Goal: Task Accomplishment & Management: Manage account settings

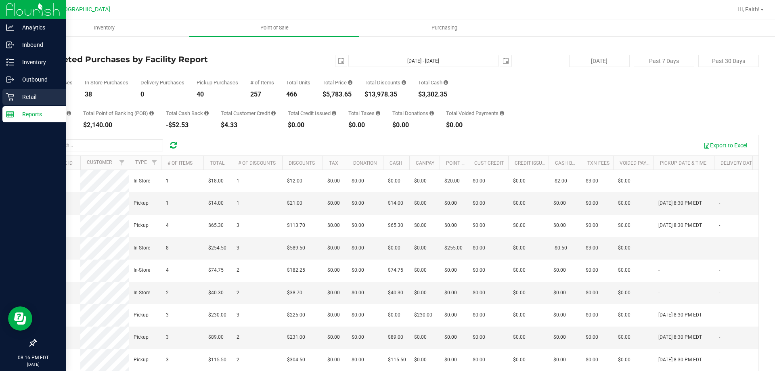
click at [12, 95] on icon at bounding box center [10, 97] width 8 height 8
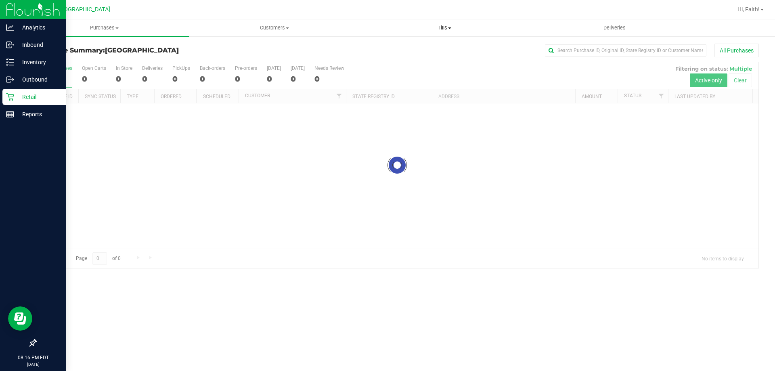
click at [455, 29] on span "Tills" at bounding box center [444, 27] width 169 height 7
click at [399, 47] on span "Manage tills" at bounding box center [386, 48] width 55 height 7
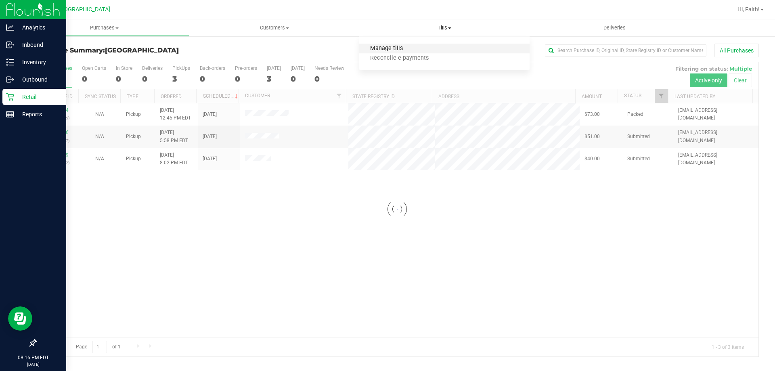
click at [399, 47] on span "Manage tills" at bounding box center [386, 48] width 55 height 7
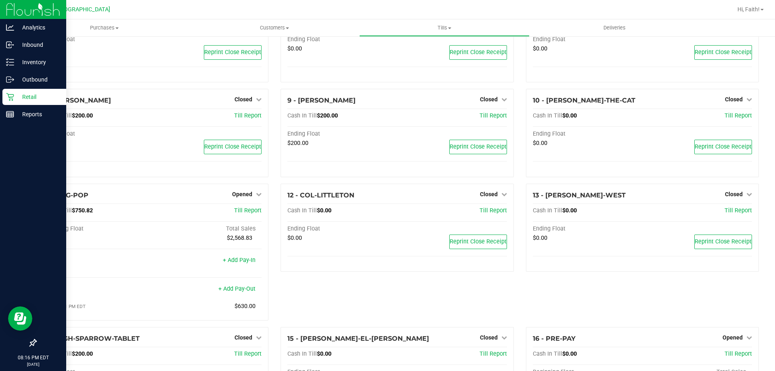
scroll to position [242, 0]
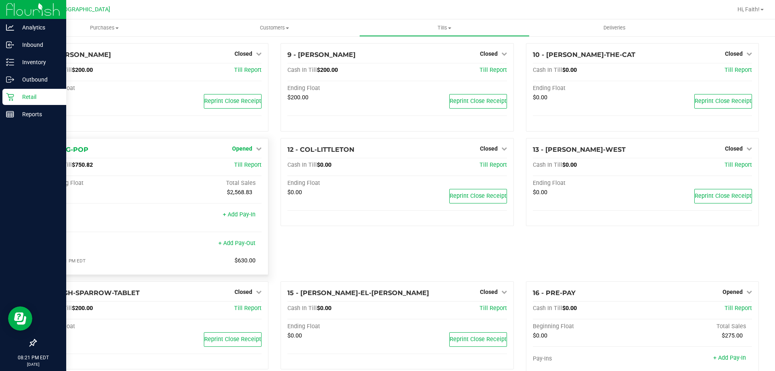
click at [245, 149] on span "Opened" at bounding box center [242, 148] width 20 height 6
click at [243, 165] on link "Close Till" at bounding box center [244, 165] width 22 height 6
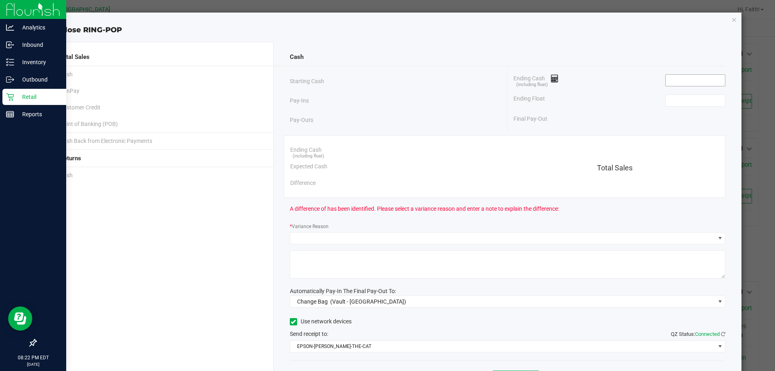
click at [677, 85] on input at bounding box center [695, 80] width 59 height 11
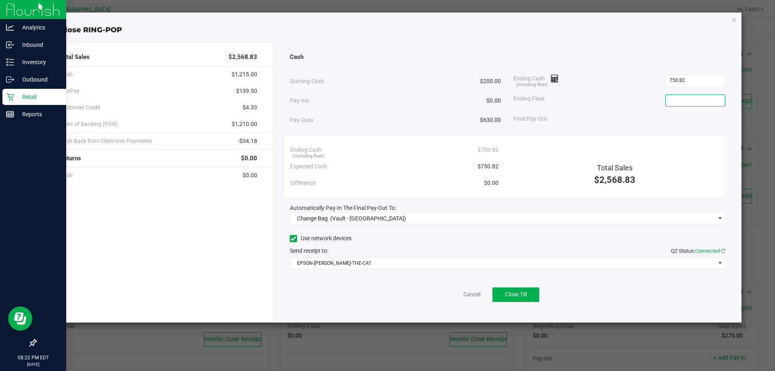
type input "$750.82"
click at [691, 102] on input at bounding box center [695, 100] width 59 height 11
type input "$200.00"
click at [631, 127] on div "Final Pay-Out $550.82" at bounding box center [620, 119] width 212 height 17
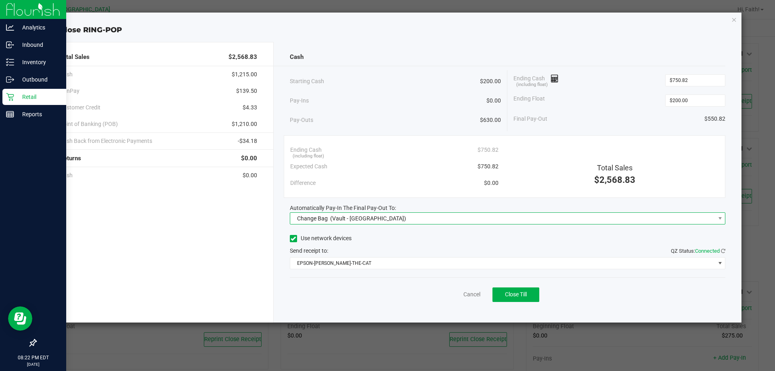
click at [531, 216] on span "Change Bag (Vault - [GEOGRAPHIC_DATA])" at bounding box center [502, 218] width 425 height 11
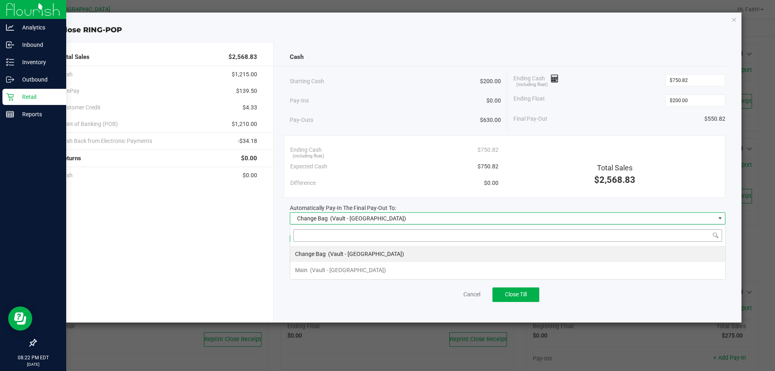
scroll to position [12, 436]
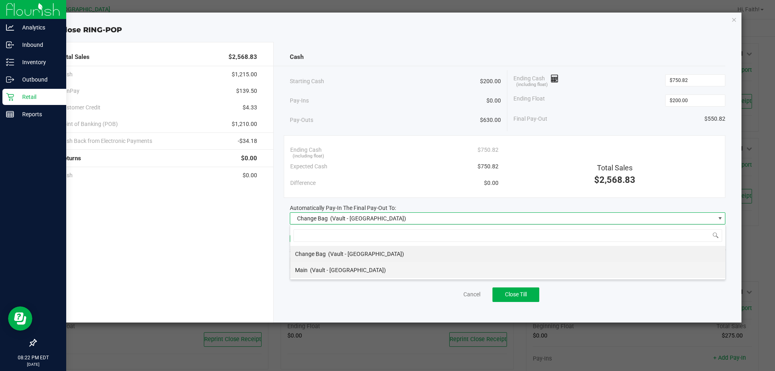
click at [362, 267] on span "(Vault - [GEOGRAPHIC_DATA])" at bounding box center [348, 270] width 76 height 6
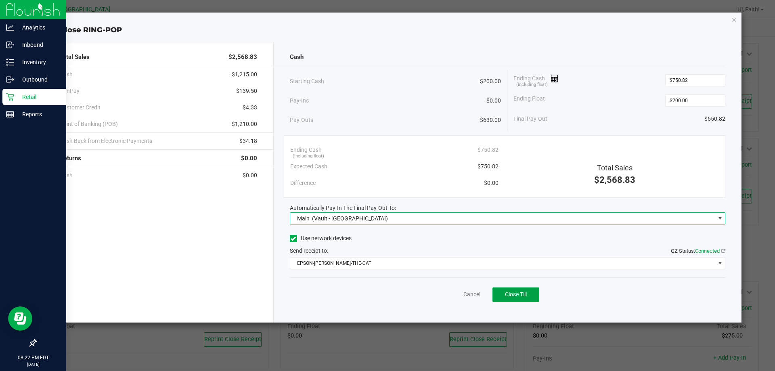
click at [527, 294] on span "Close Till" at bounding box center [516, 294] width 22 height 6
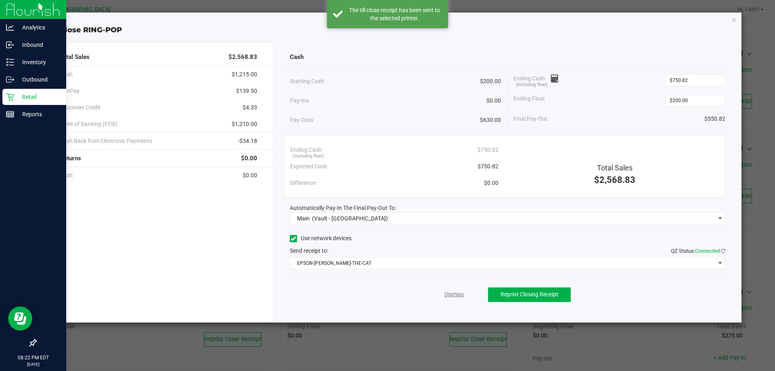
click at [453, 294] on link "Dismiss" at bounding box center [454, 294] width 19 height 8
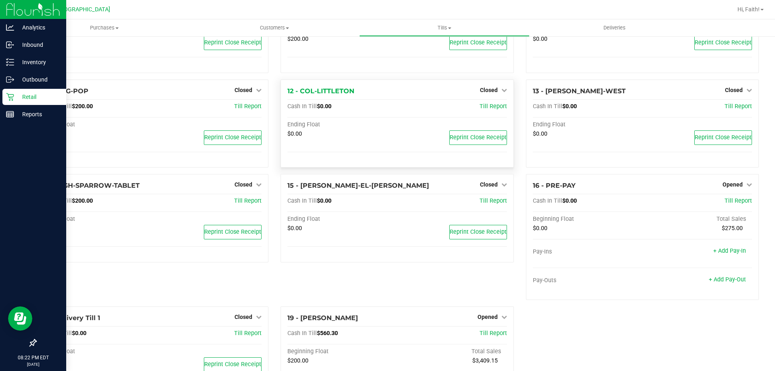
scroll to position [200, 0]
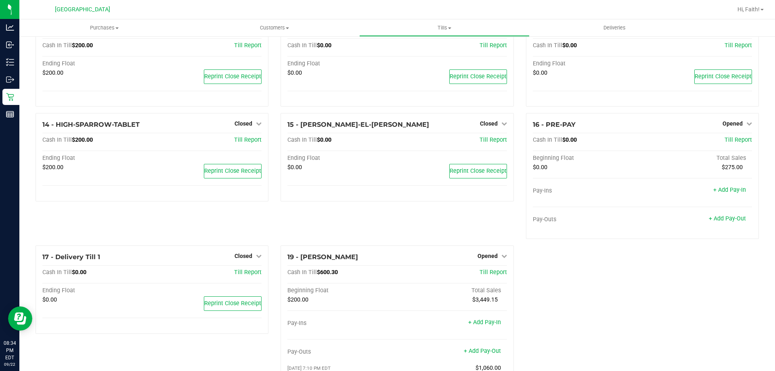
scroll to position [401, 0]
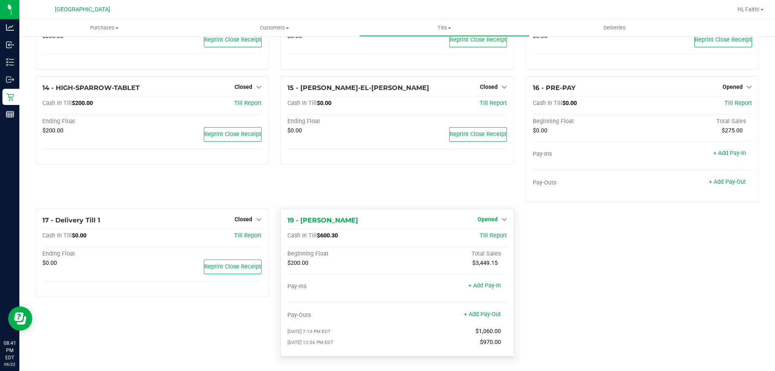
click at [490, 216] on span "Opened" at bounding box center [488, 219] width 20 height 6
click at [485, 238] on link "Close Till" at bounding box center [489, 236] width 22 height 6
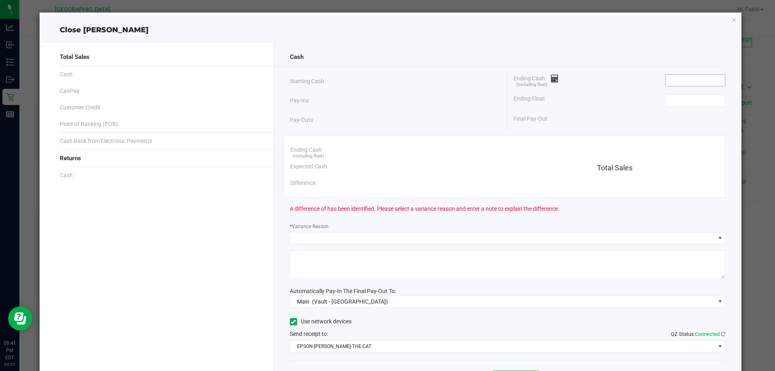
click at [672, 78] on input at bounding box center [695, 80] width 59 height 11
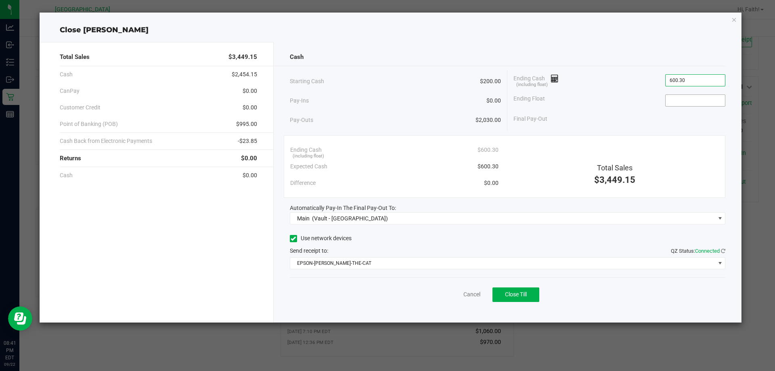
type input "$600.30"
click at [688, 104] on input at bounding box center [695, 100] width 59 height 11
type input "$200.00"
click at [511, 298] on button "Close Till" at bounding box center [516, 295] width 47 height 15
click at [454, 292] on link "Dismiss" at bounding box center [454, 294] width 19 height 8
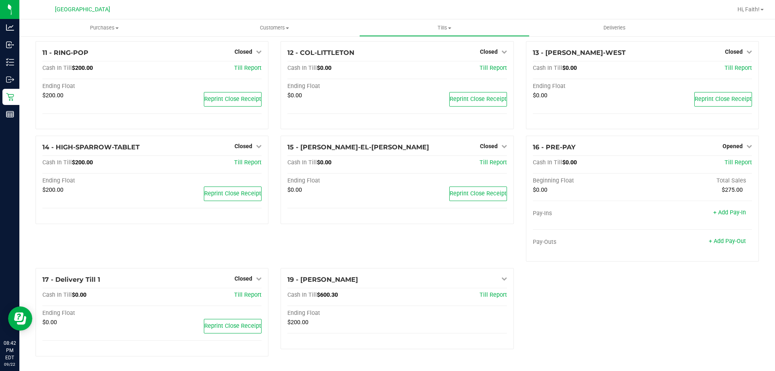
scroll to position [341, 0]
click at [747, 144] on icon at bounding box center [750, 146] width 6 height 6
click at [724, 164] on link "Close Till" at bounding box center [734, 163] width 22 height 6
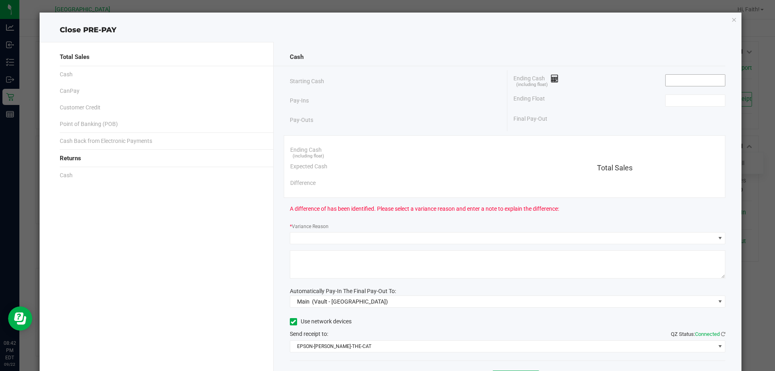
click at [676, 84] on input at bounding box center [695, 80] width 59 height 11
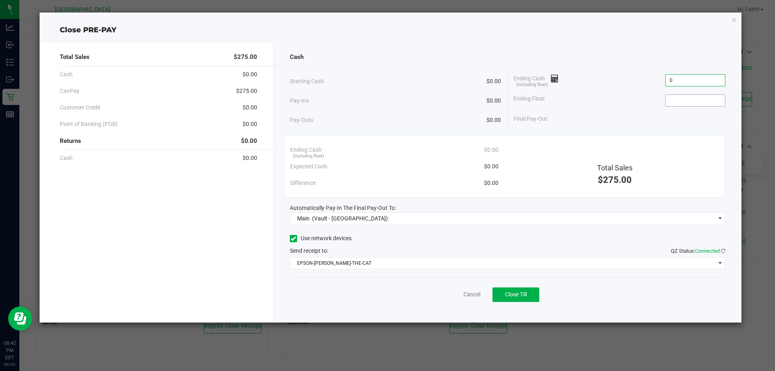
type input "$0.00"
click at [676, 100] on input at bounding box center [695, 100] width 59 height 11
type input "$0.00"
click at [622, 120] on div "Final Pay-Out $0.00" at bounding box center [620, 119] width 212 height 17
click at [500, 292] on button "Close Till" at bounding box center [516, 295] width 47 height 15
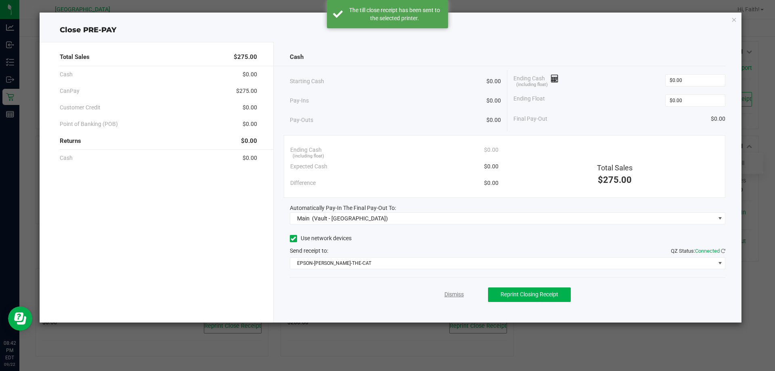
click at [456, 296] on link "Dismiss" at bounding box center [454, 294] width 19 height 8
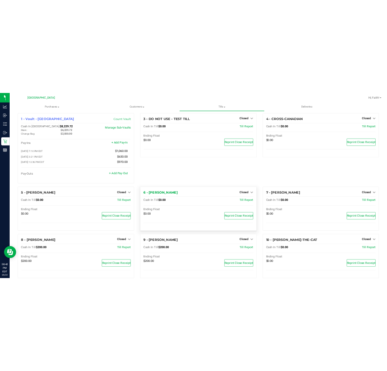
scroll to position [0, 0]
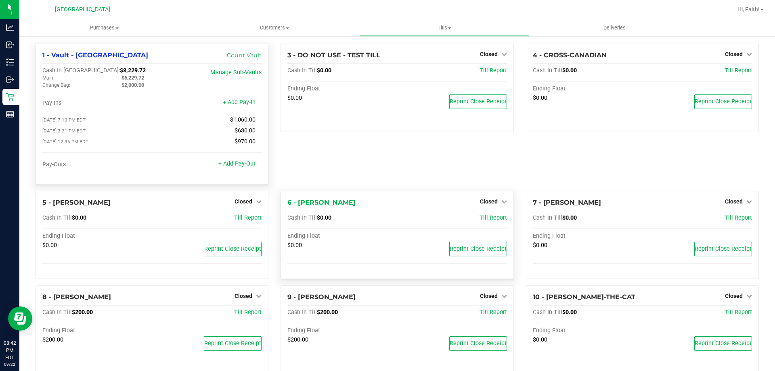
click at [120, 69] on span "$8,229.72" at bounding box center [133, 70] width 26 height 7
copy span "8,229.72"
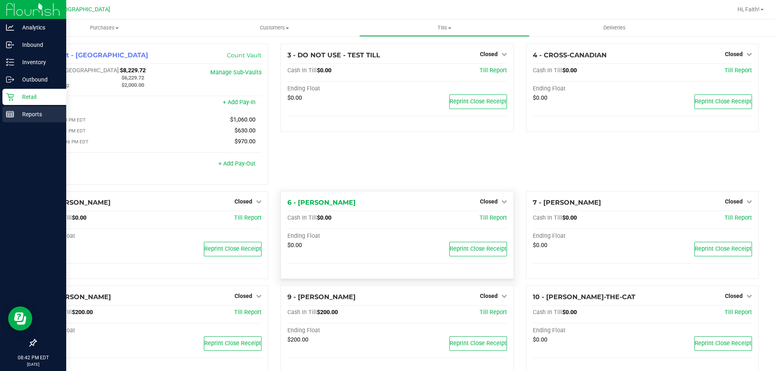
click at [6, 114] on div "Reports" at bounding box center [34, 114] width 64 height 16
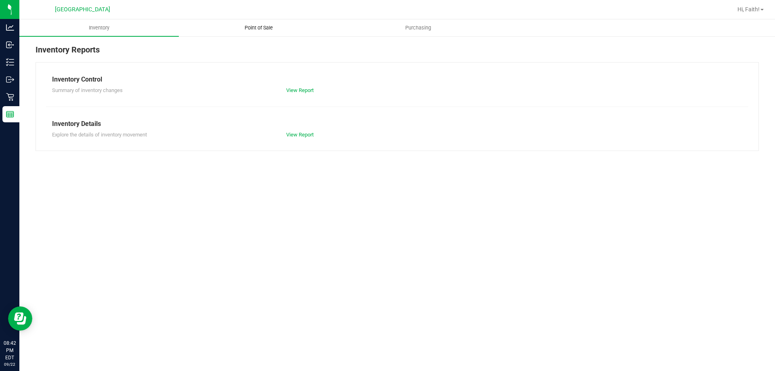
click at [261, 29] on span "Point of Sale" at bounding box center [259, 27] width 50 height 7
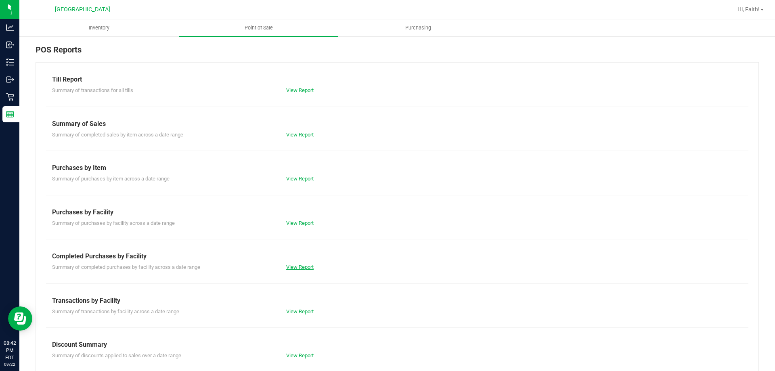
click at [307, 266] on link "View Report" at bounding box center [299, 267] width 27 height 6
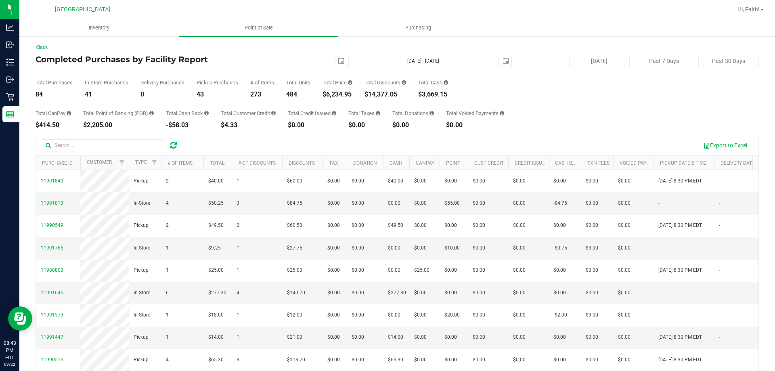
click at [347, 92] on div "$6,234.95" at bounding box center [338, 94] width 30 height 6
copy div "6,234.95"
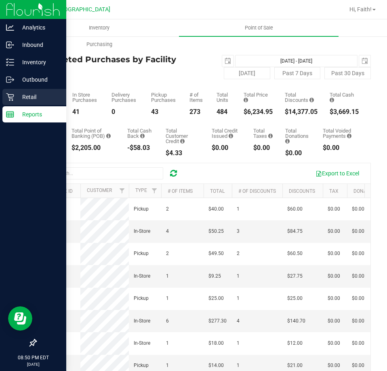
click at [15, 93] on p "Retail" at bounding box center [38, 97] width 48 height 10
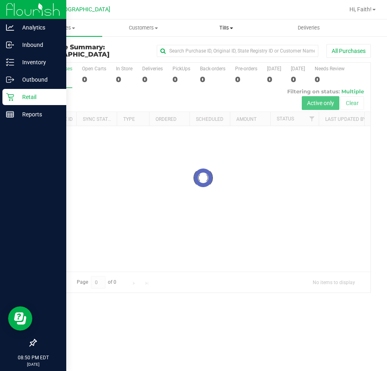
click at [227, 23] on uib-tab-heading "Tills Manage tills Reconcile e-payments" at bounding box center [226, 28] width 82 height 16
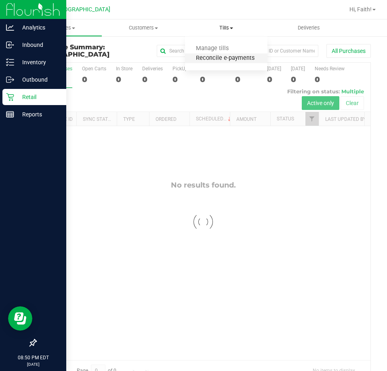
click at [214, 57] on span "Reconcile e-payments" at bounding box center [225, 58] width 80 height 7
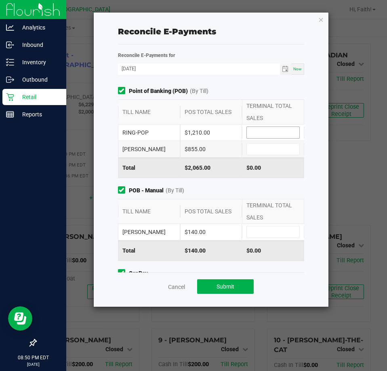
click at [247, 132] on input at bounding box center [273, 132] width 53 height 11
type input "$1,210.00"
click at [273, 148] on input at bounding box center [273, 148] width 53 height 11
type input "$855.00"
click at [247, 230] on input at bounding box center [273, 231] width 53 height 11
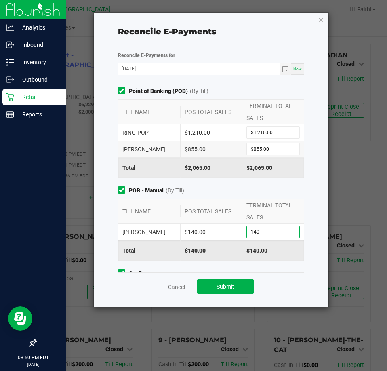
type input "$140.00"
click at [219, 233] on div "$140.00" at bounding box center [211, 232] width 62 height 16
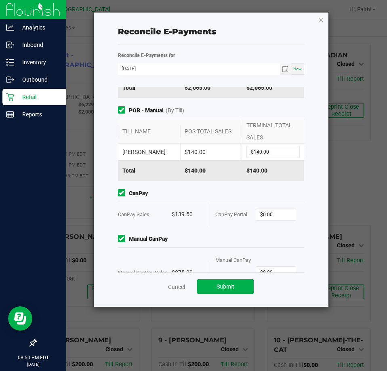
scroll to position [81, 0]
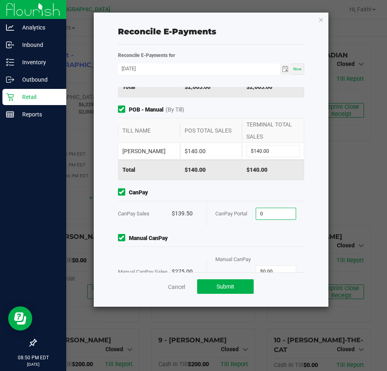
click at [271, 216] on input "0" at bounding box center [276, 213] width 40 height 11
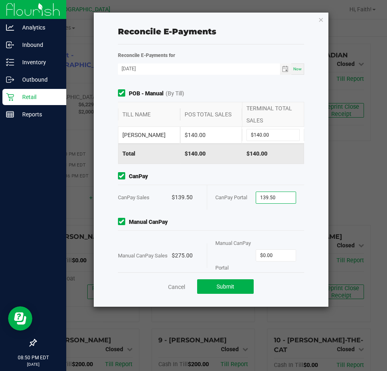
scroll to position [111, 0]
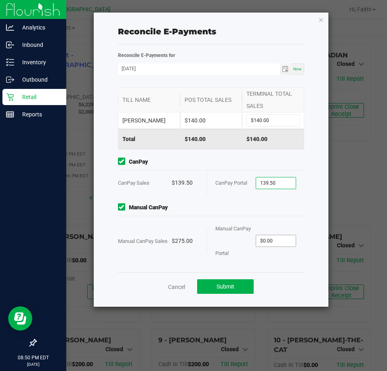
type input "$139.50"
click at [273, 240] on input "0" at bounding box center [276, 240] width 40 height 11
type input "$275.00"
click at [198, 201] on div "Point of Banking (POB) (By Till) TILL NAME POS TOTAL SALES TERMINAL TOTAL SALES…" at bounding box center [211, 179] width 199 height 185
click at [238, 288] on button "Submit" at bounding box center [225, 286] width 57 height 15
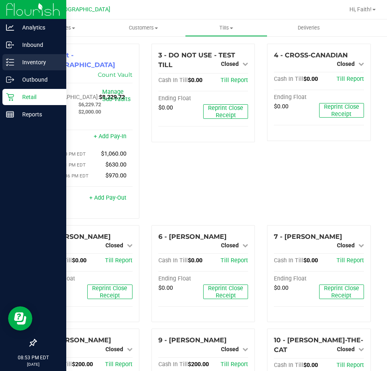
click at [12, 66] on icon at bounding box center [10, 62] width 8 height 8
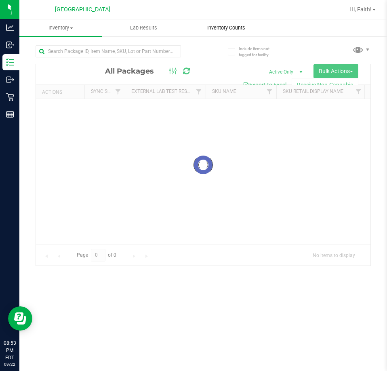
click at [214, 31] on span "Inventory Counts" at bounding box center [226, 27] width 60 height 7
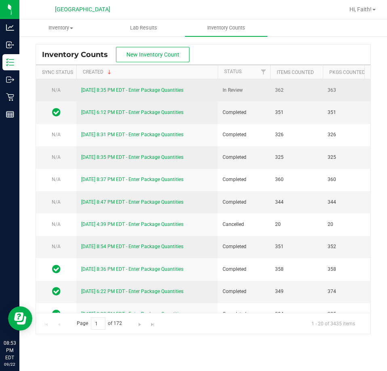
click at [163, 90] on link "9/22/25 8:35 PM EDT - Enter Package Quantities" at bounding box center [132, 90] width 102 height 6
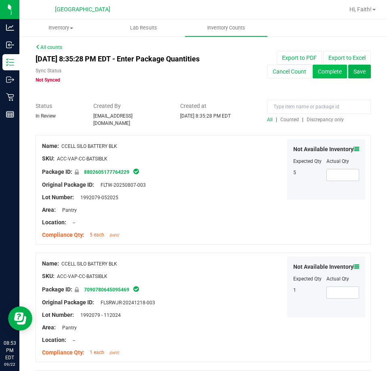
click at [313, 72] on button "Complete" at bounding box center [330, 72] width 34 height 14
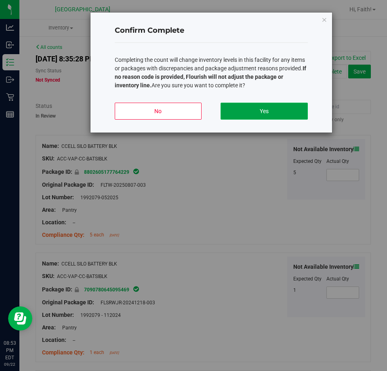
click at [260, 109] on button "Yes" at bounding box center [264, 111] width 87 height 17
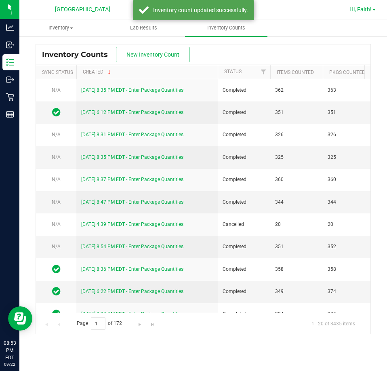
click at [372, 12] on link "Hi, Faith!" at bounding box center [362, 9] width 33 height 8
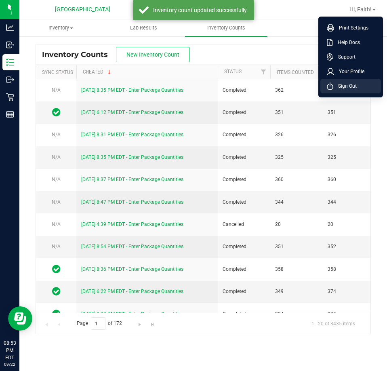
click at [354, 89] on span "Sign Out" at bounding box center [344, 86] width 23 height 8
